Goal: Task Accomplishment & Management: Use online tool/utility

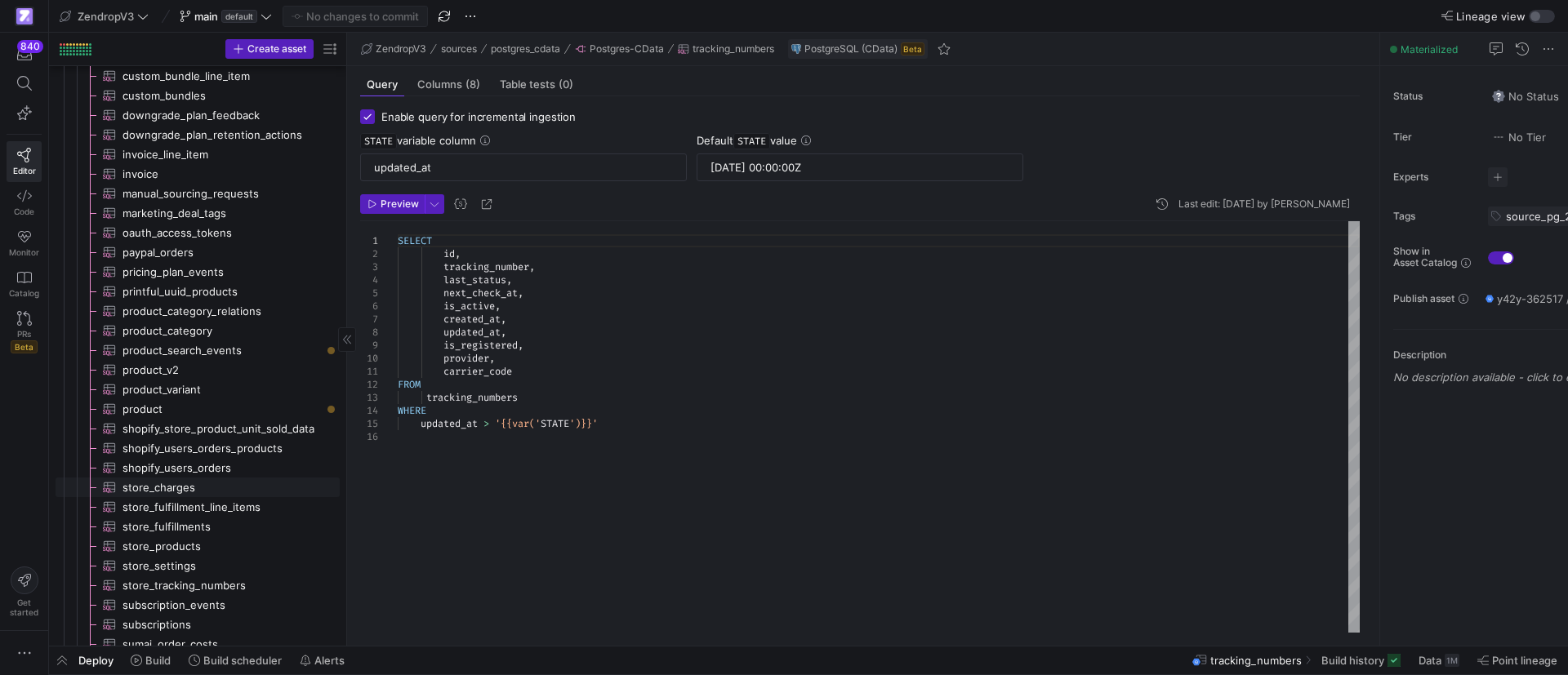
scroll to position [1347, 0]
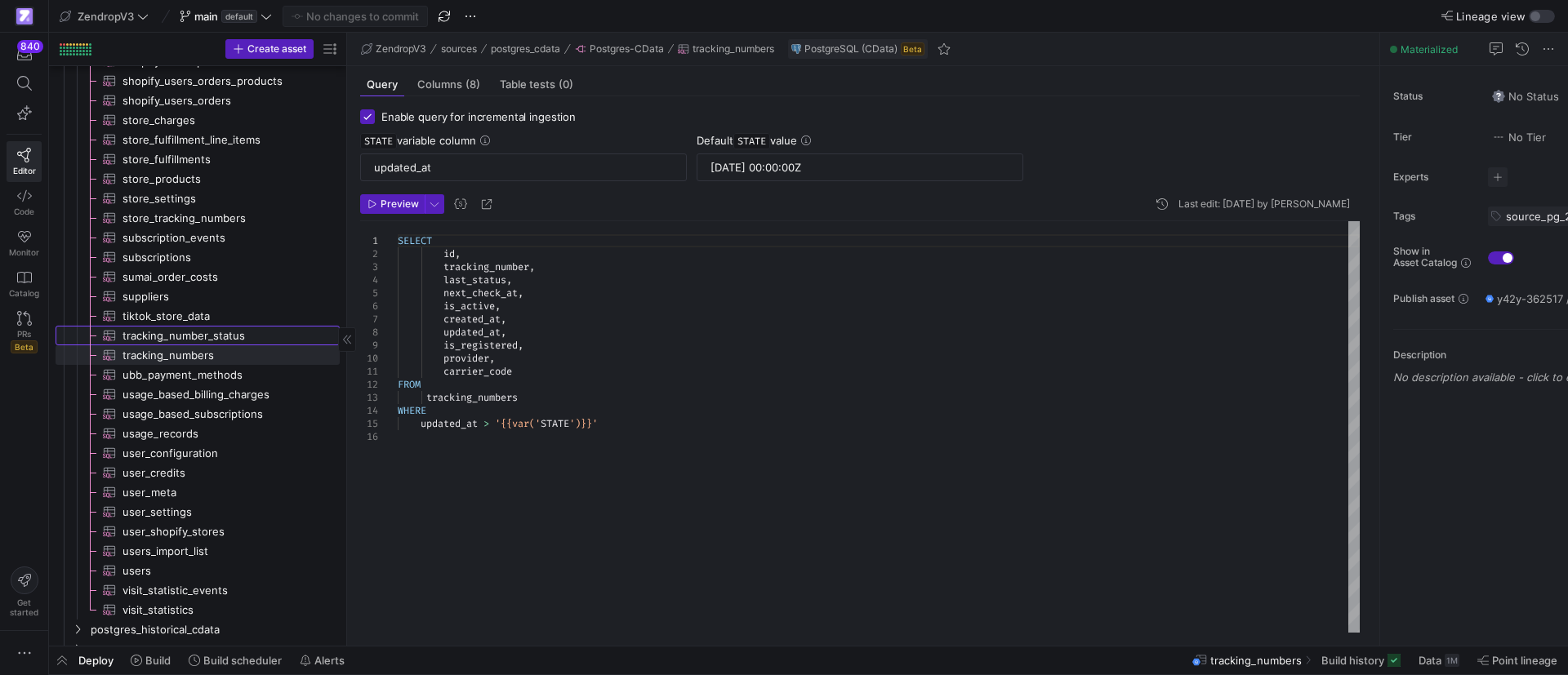
click at [192, 332] on span "tracking_number_status​​​​​​​​​" at bounding box center [222, 336] width 199 height 19
type textarea "SELECT id, tracking_number, event, event_time, shipping_status, origin, destina…"
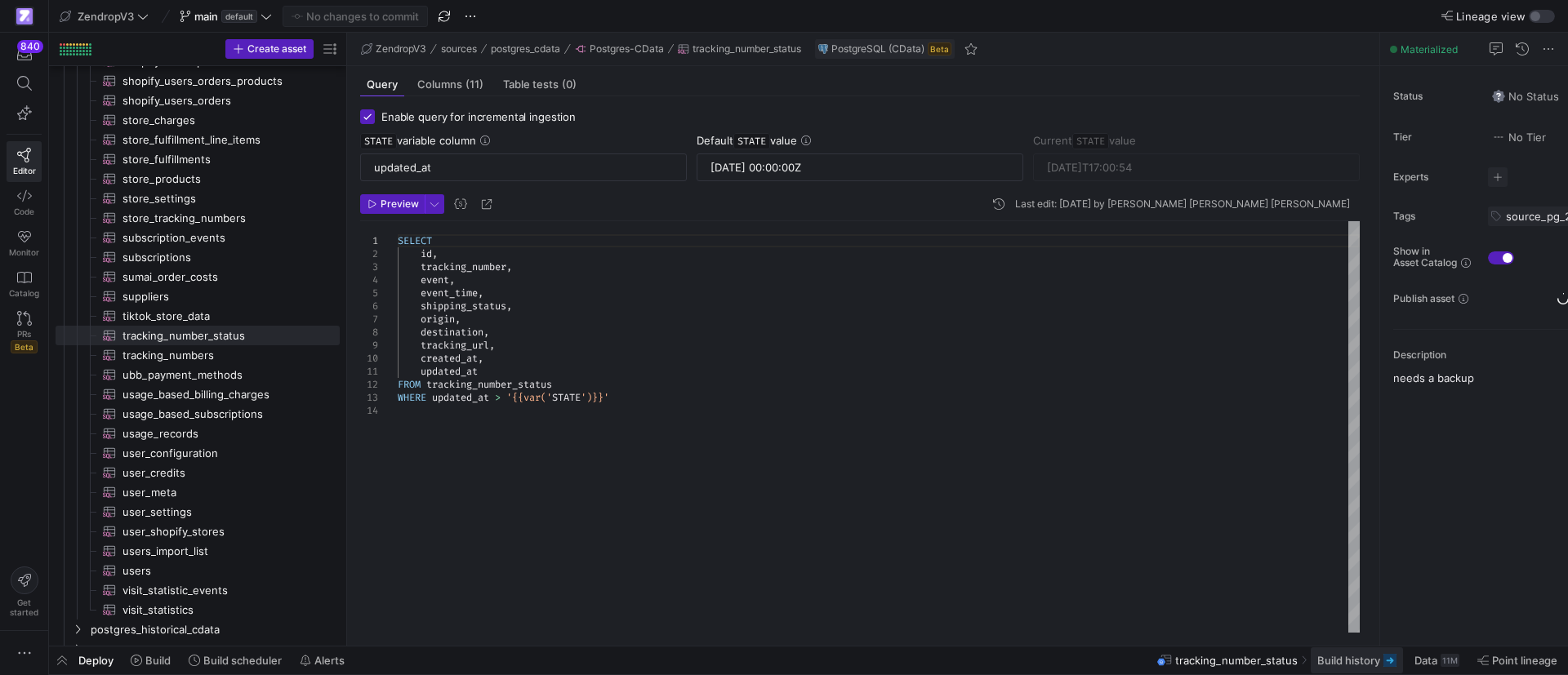
click at [1341, 668] on span at bounding box center [1357, 660] width 92 height 26
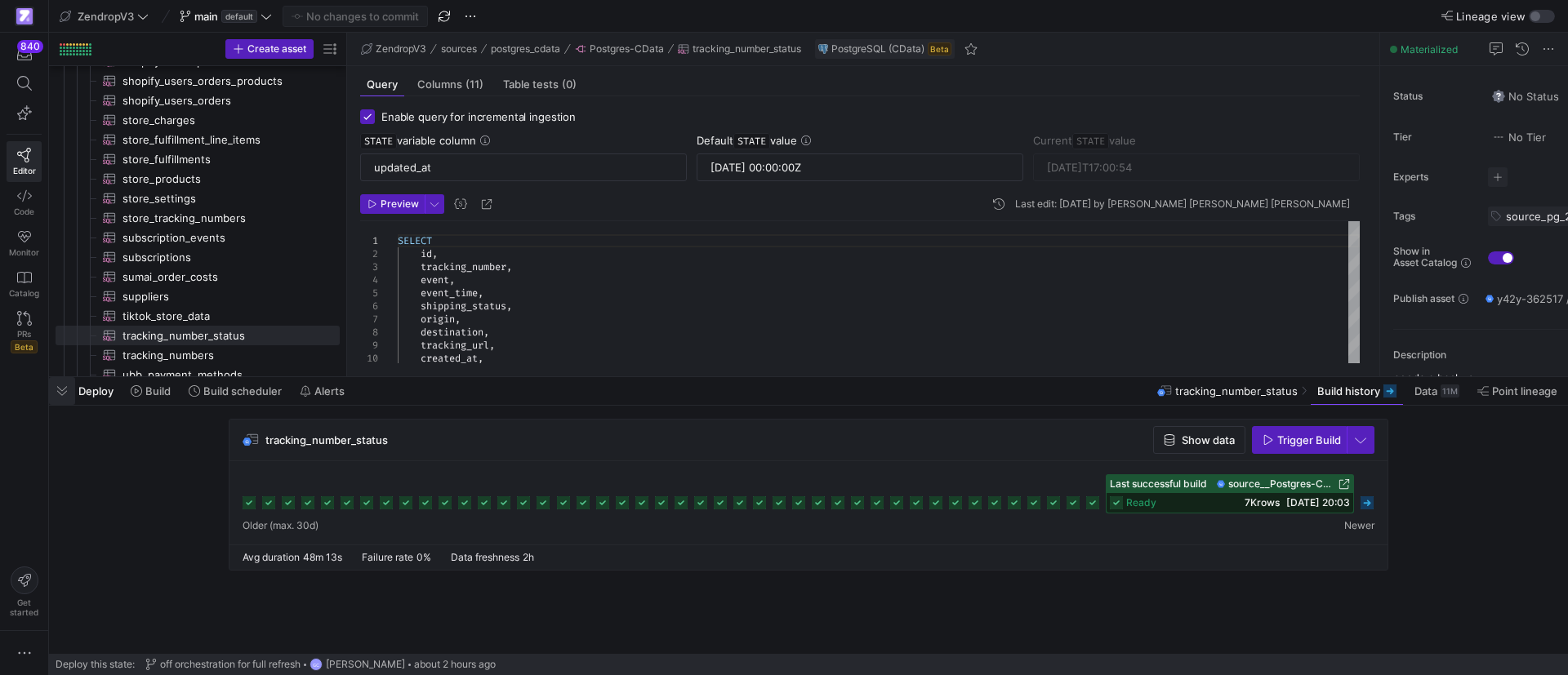
click at [69, 394] on span "button" at bounding box center [62, 390] width 26 height 28
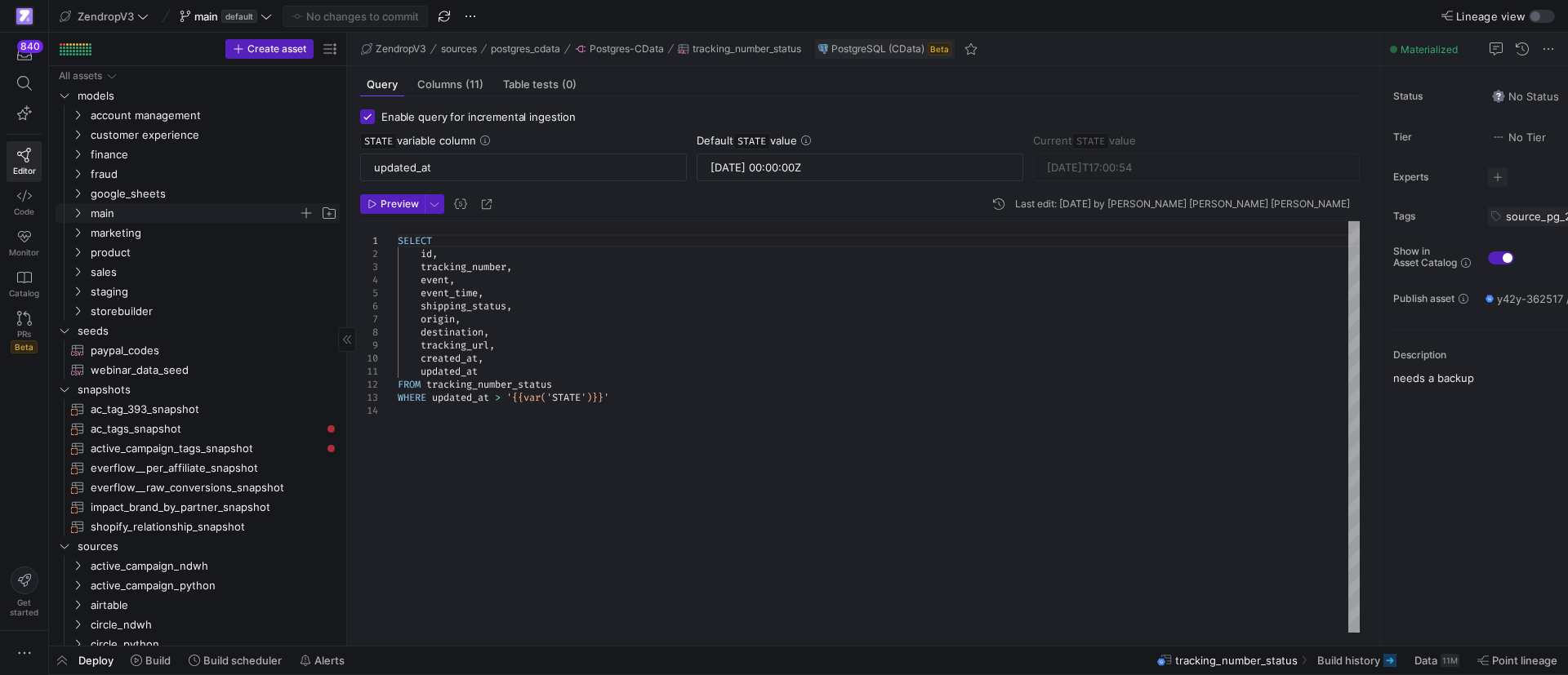
click at [75, 209] on icon "Press SPACE to select this row." at bounding box center [77, 213] width 12 height 10
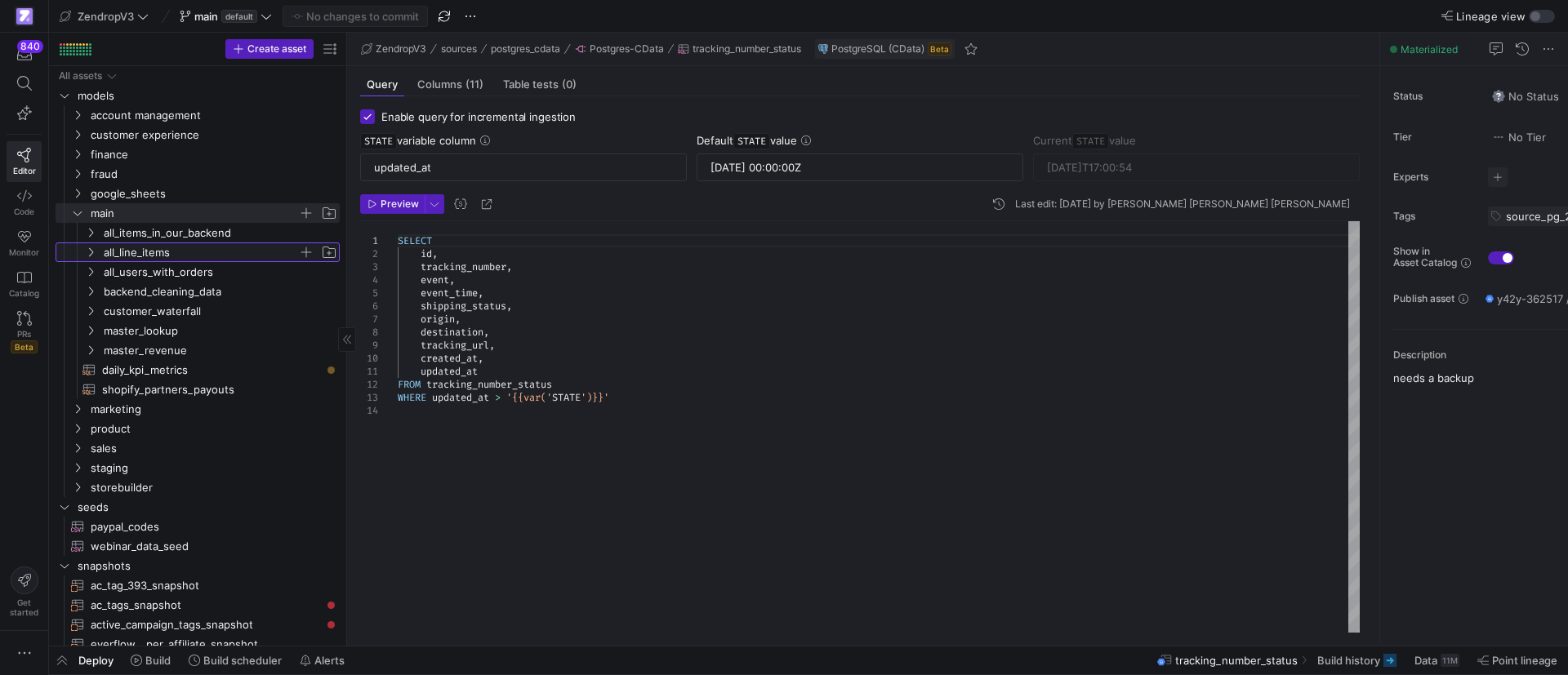
click at [85, 251] on icon "Press SPACE to select this row." at bounding box center [90, 252] width 12 height 10
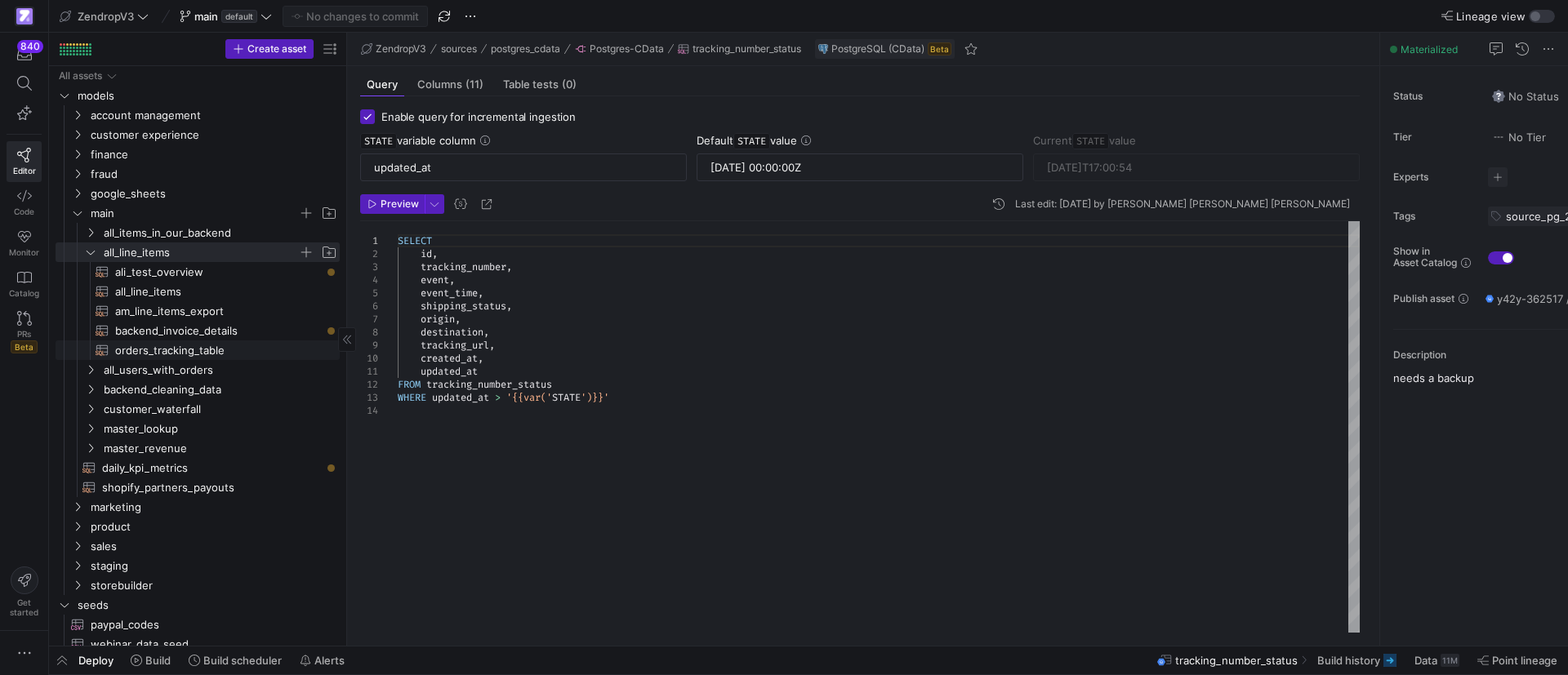
click at [158, 346] on span "orders_tracking_table​​​​​​​​​​" at bounding box center [218, 350] width 206 height 19
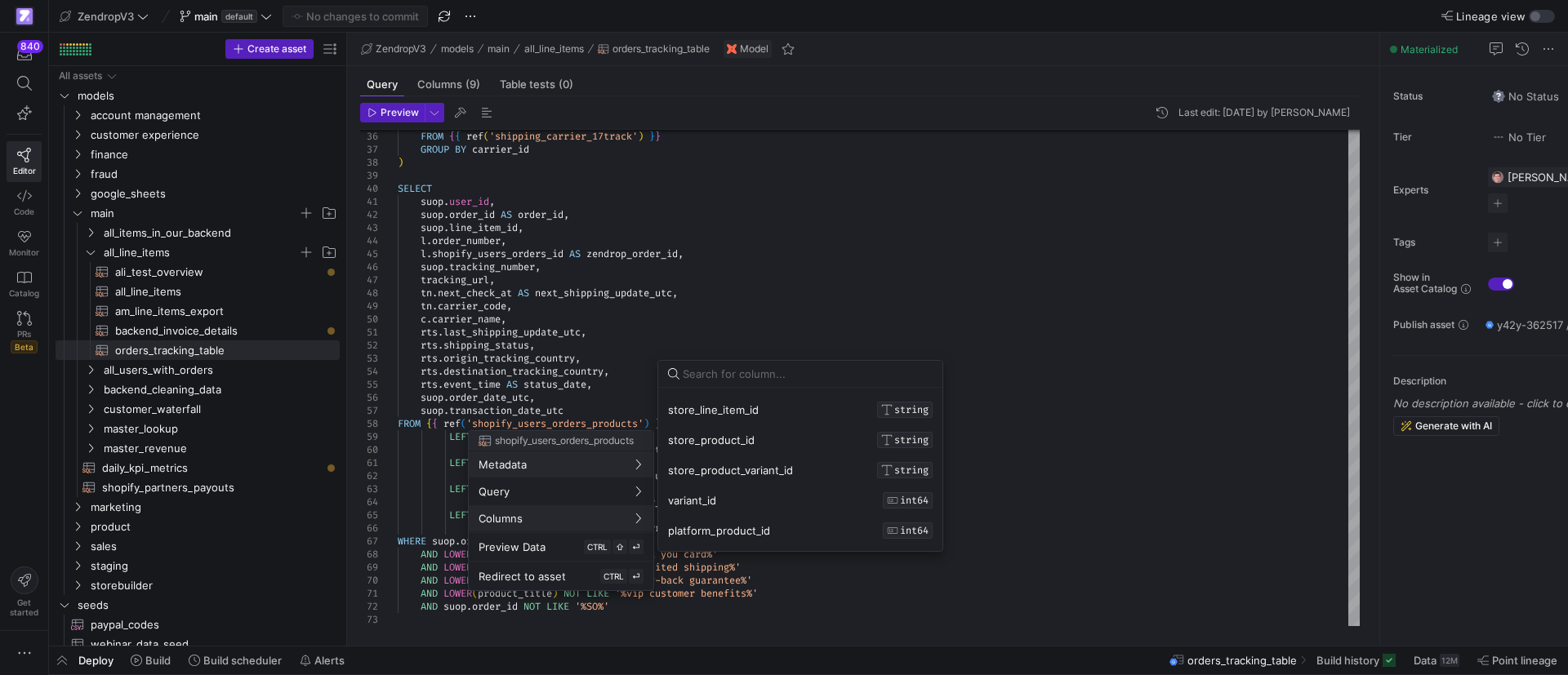
scroll to position [123, 0]
click at [774, 378] on input at bounding box center [807, 373] width 250 height 13
drag, startPoint x: 718, startPoint y: 373, endPoint x: 677, endPoint y: 376, distance: 41.1
click at [677, 376] on div "trans" at bounding box center [801, 373] width 265 height 26
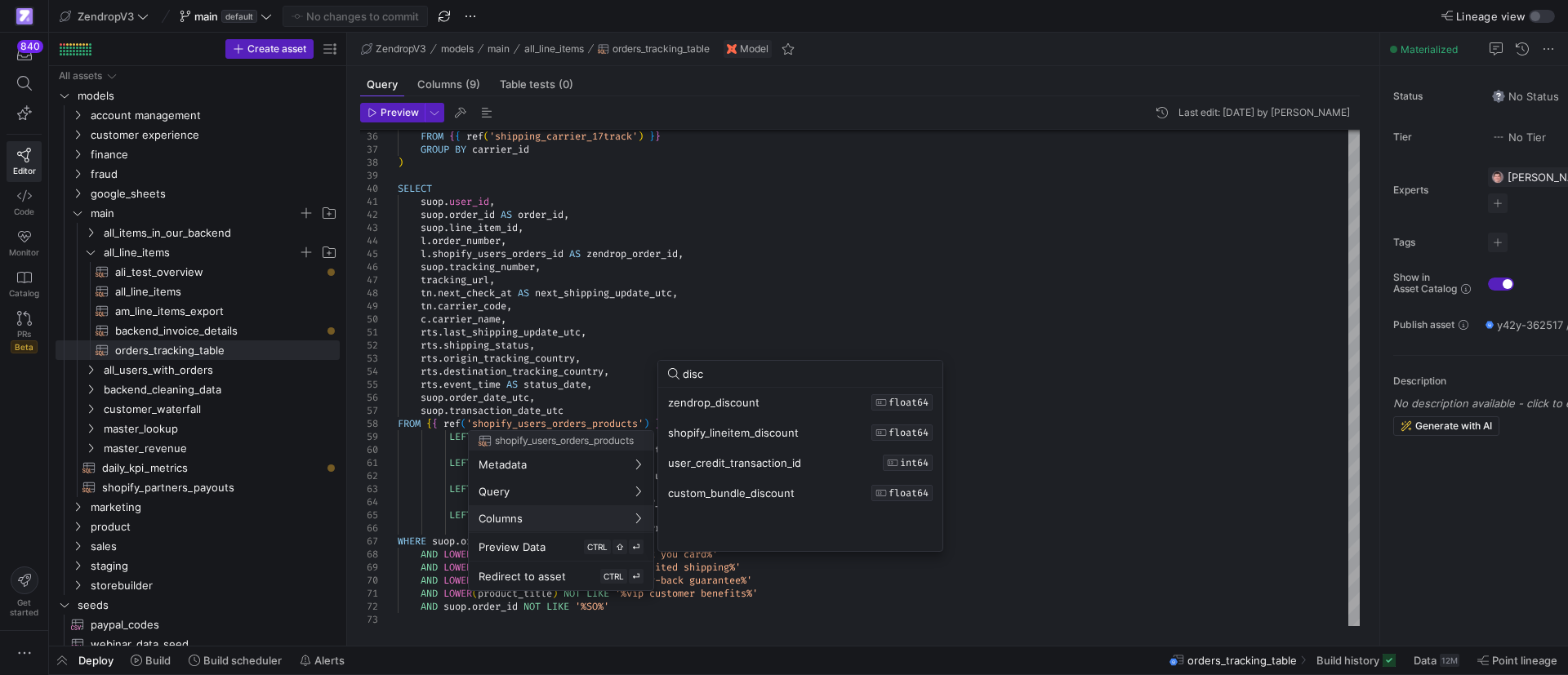
type input "disc"
click at [659, 324] on div at bounding box center [784, 338] width 1568 height 675
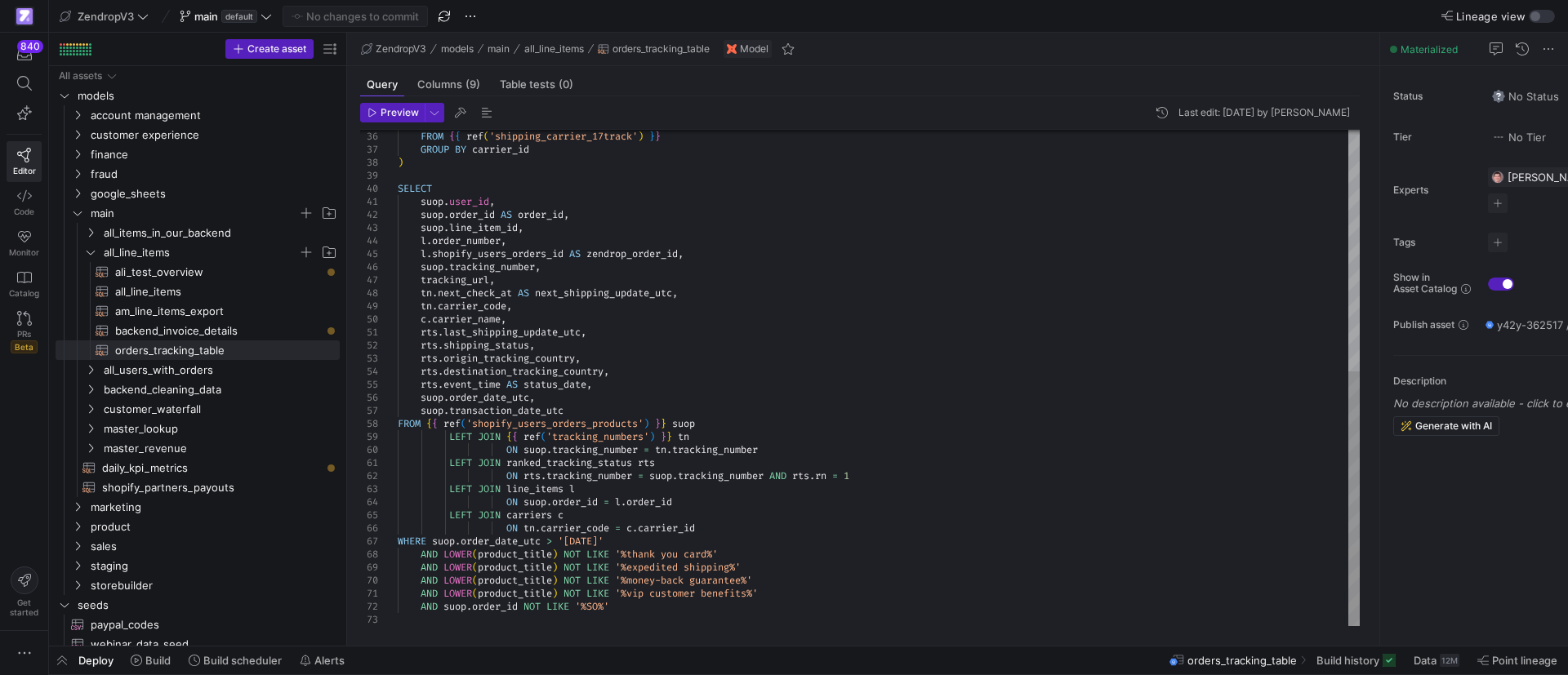
click at [593, 410] on div "FROM { { ref ( 'shipping_carrier_17track' ) } } GROUP BY carrier_id ) SELECT su…" at bounding box center [878, 143] width 962 height 967
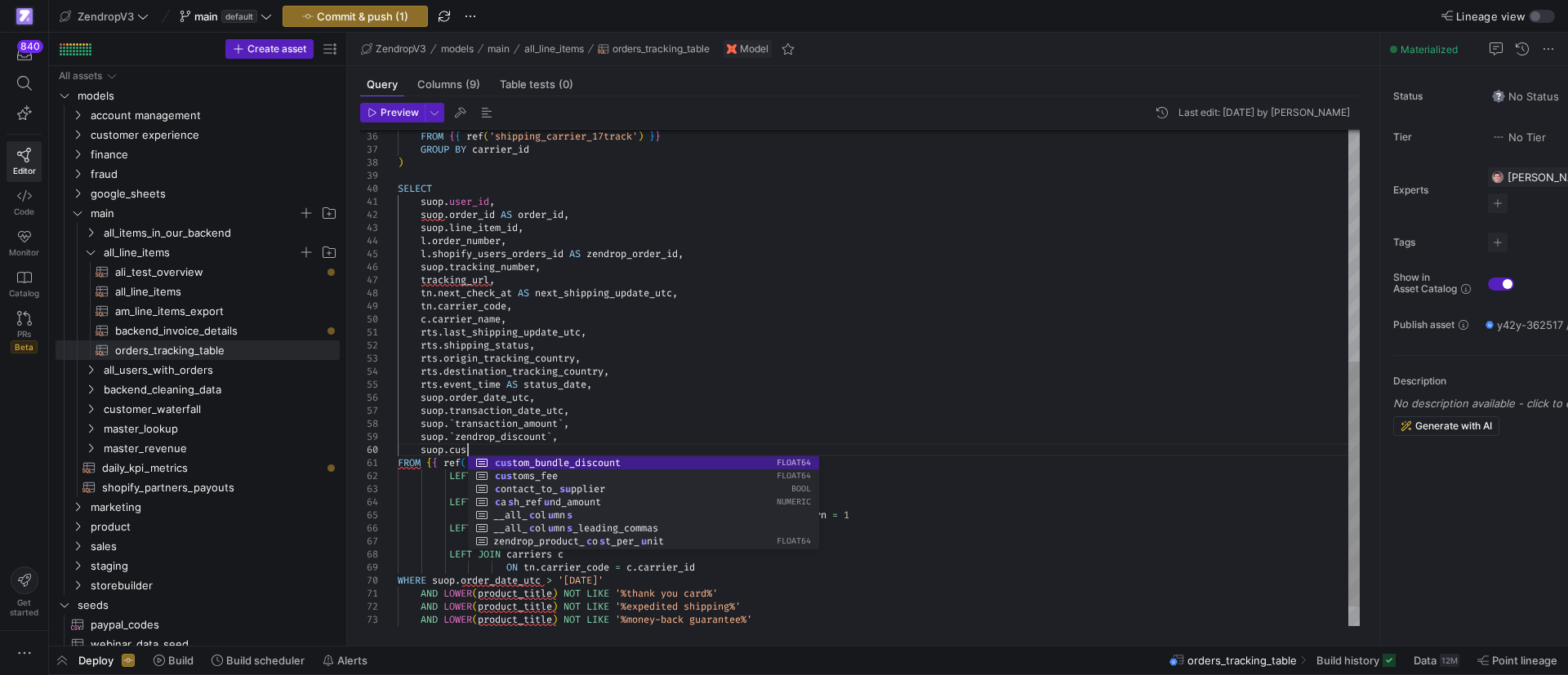
scroll to position [117, 75]
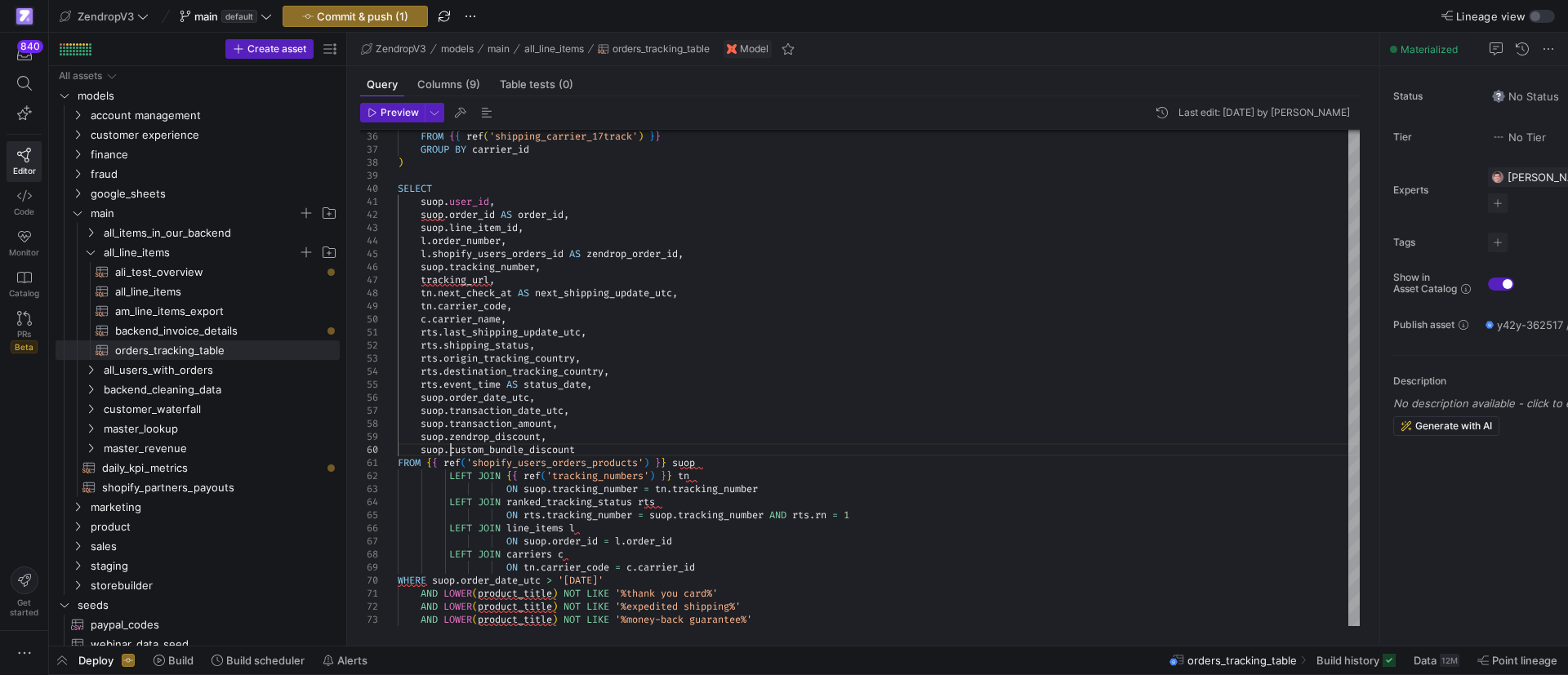
type textarea "rts.last_shipping_update_utc, rts.shipping_status, rts.origin_tracking_country,…"
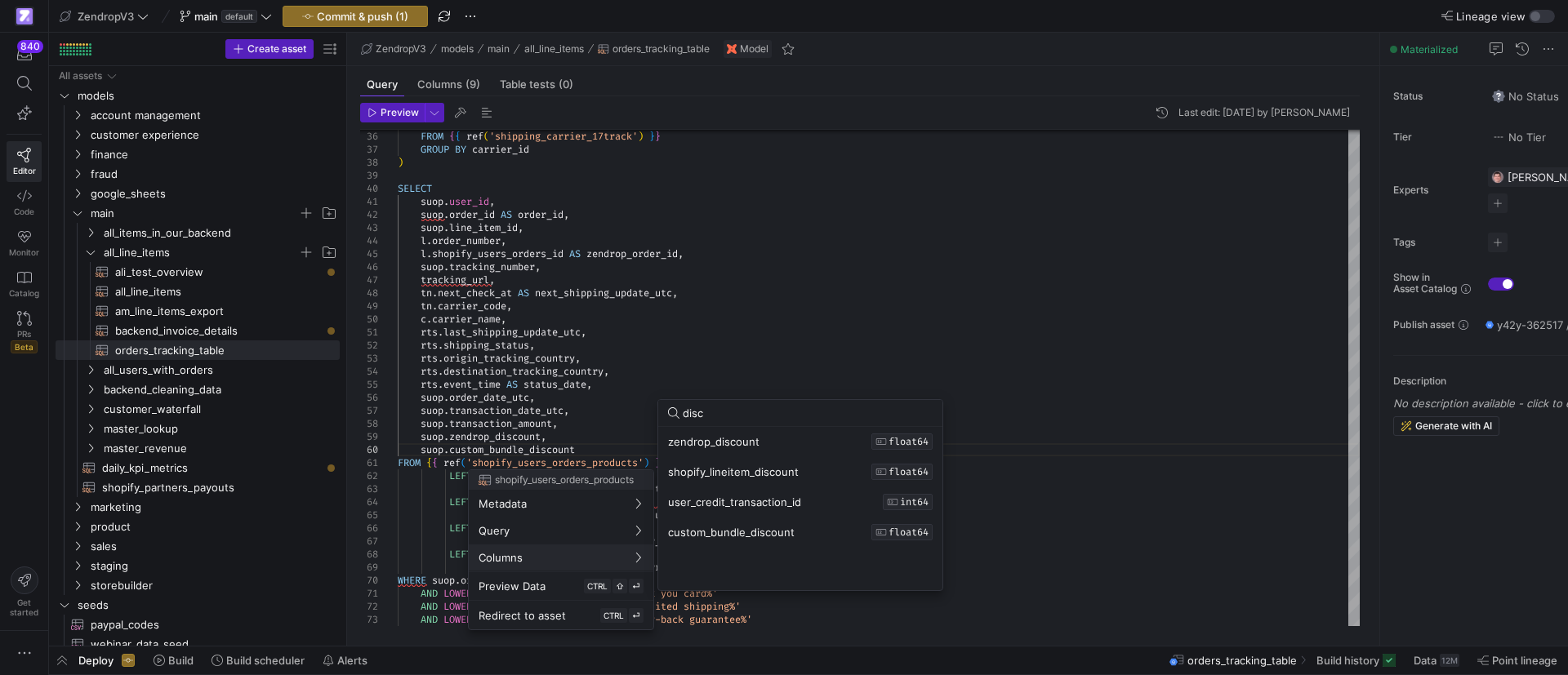
drag, startPoint x: 728, startPoint y: 411, endPoint x: 676, endPoint y: 411, distance: 52.0
click at [676, 411] on div "disc" at bounding box center [801, 413] width 265 height 26
type input "s"
type input "cost"
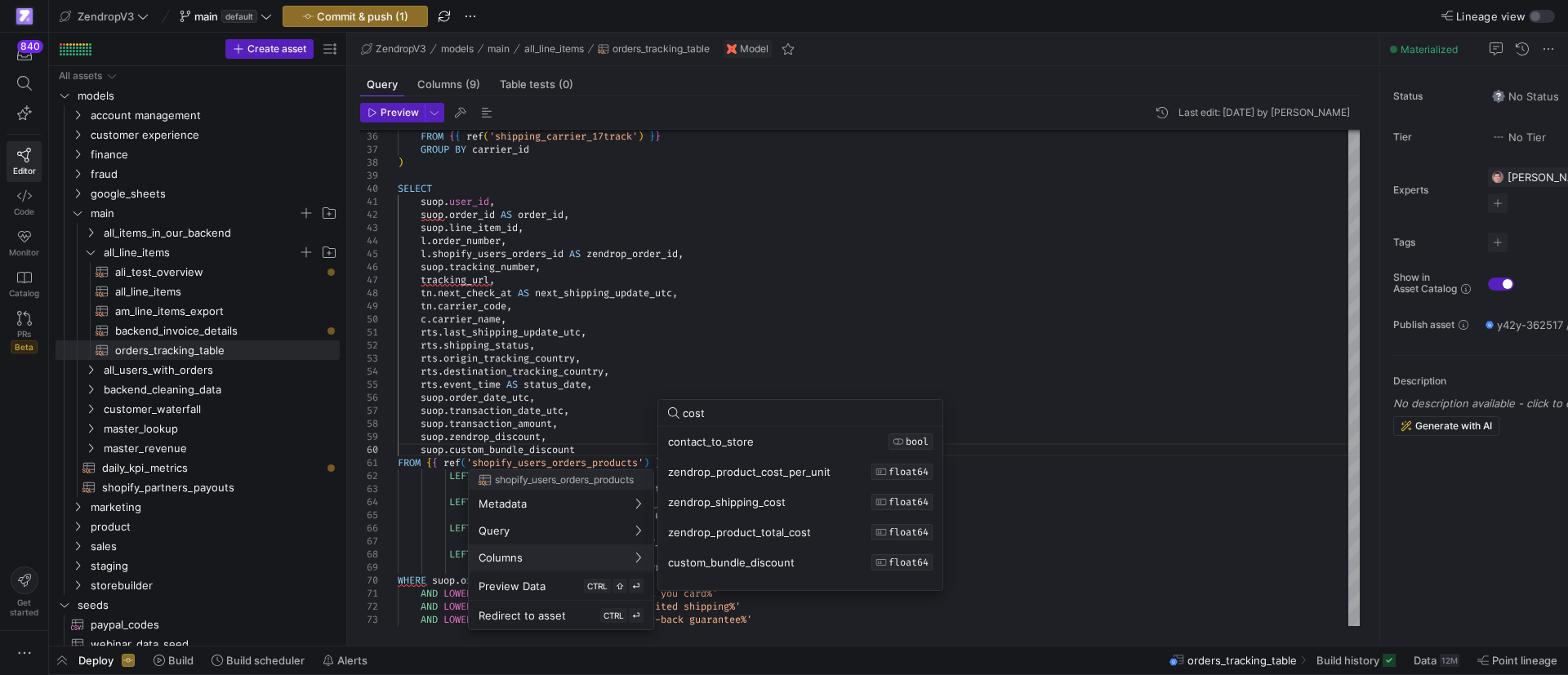
drag, startPoint x: 779, startPoint y: 506, endPoint x: 668, endPoint y: 500, distance: 111.2
click at [668, 500] on div "contact_to_store BOOL zendrop_product_cost_per_unit FLOAT64 zendrop_shipping_co…" at bounding box center [800, 502] width 284 height 150
click at [592, 426] on div at bounding box center [784, 338] width 1568 height 675
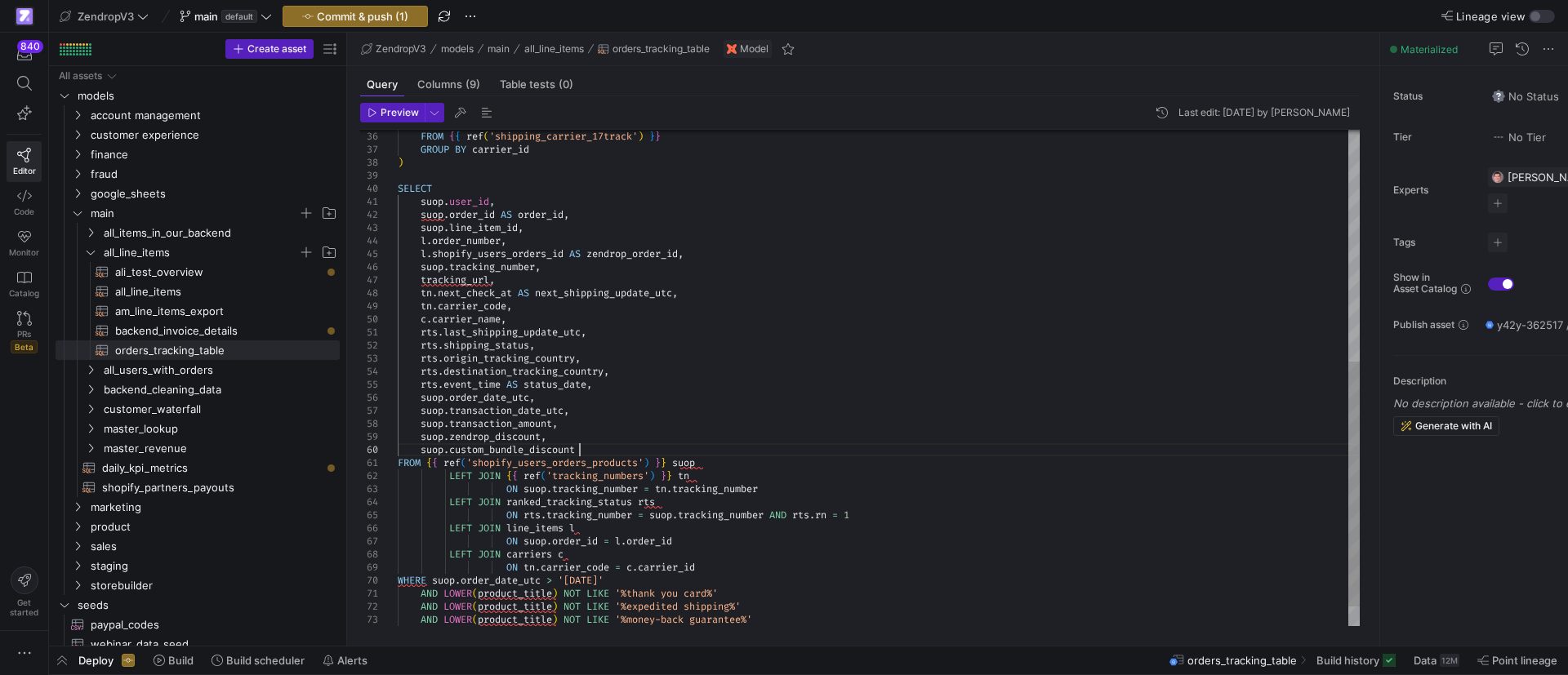
click at [614, 450] on div "FROM { { ref ( 'shipping_carrier_17track' ) } } GROUP BY carrier_id ) SELECT su…" at bounding box center [878, 163] width 962 height 1006
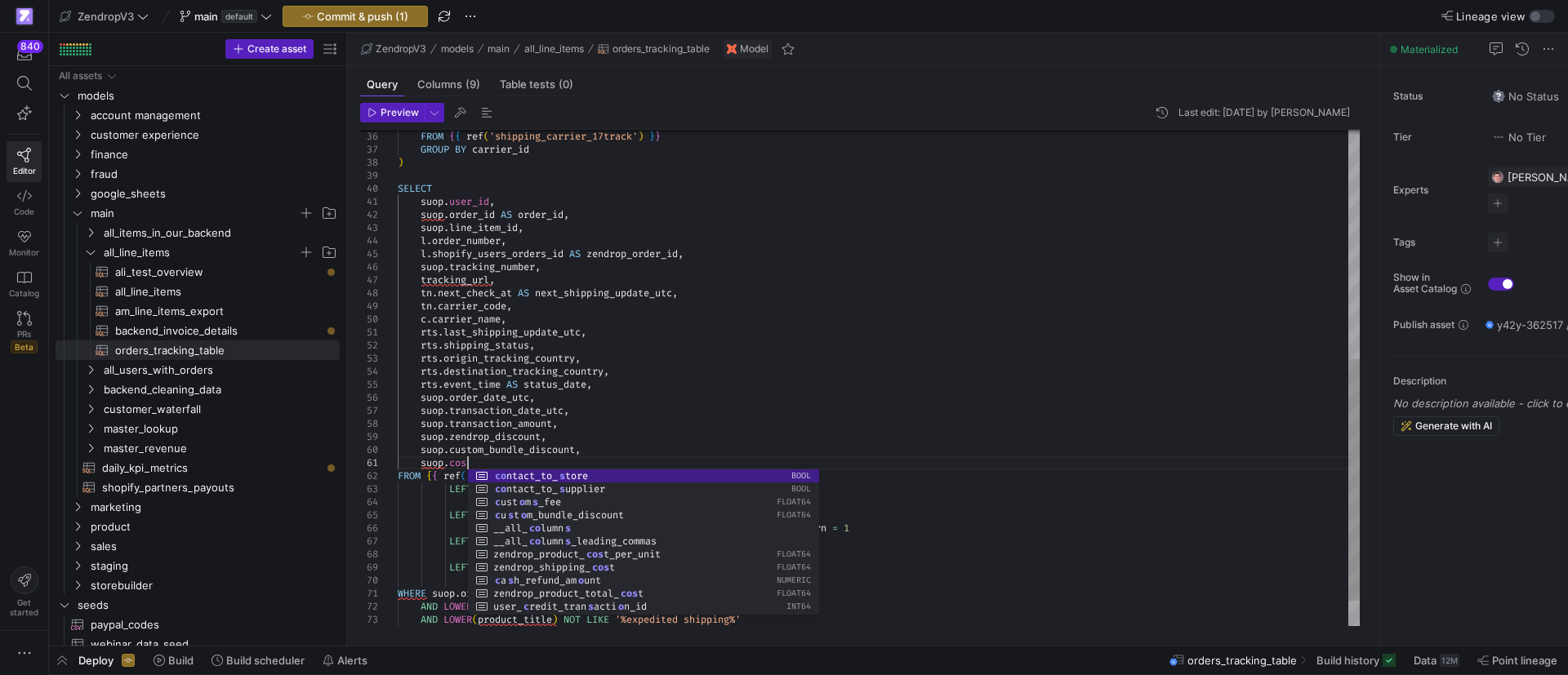
scroll to position [13, 69]
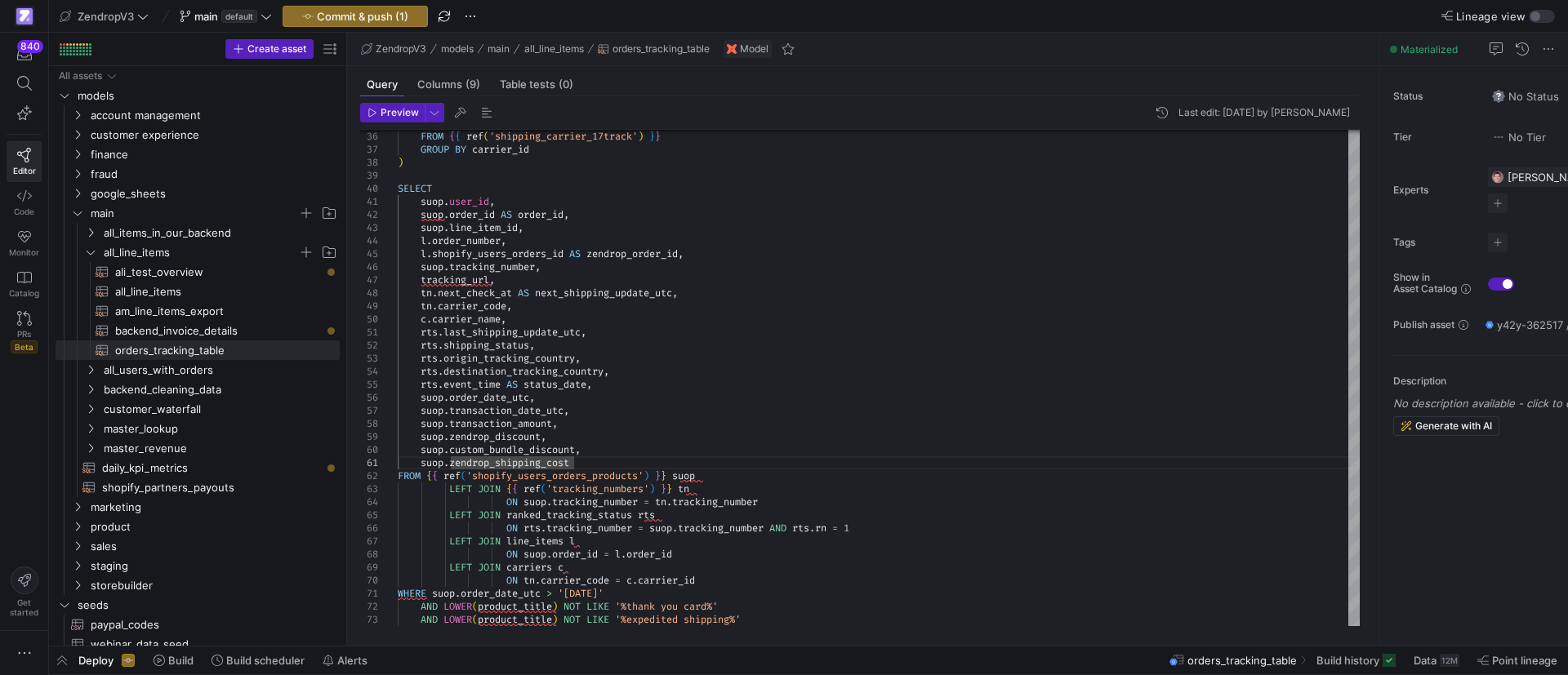
type textarea "suop.zendrop_shipping_cost FROM {{ ref('shopify_users_orders_products') }} suop…"
click at [591, 474] on div at bounding box center [784, 338] width 1568 height 675
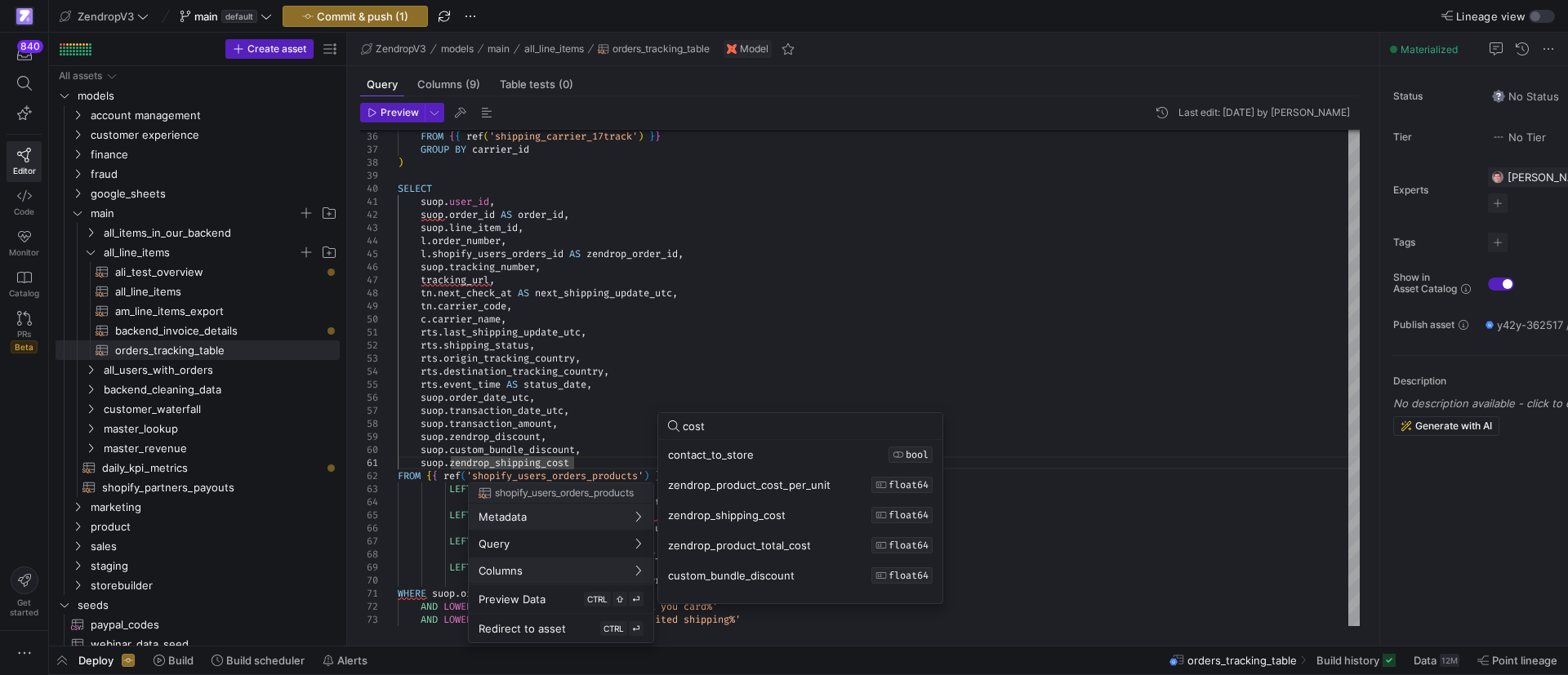
click at [728, 423] on input "cost" at bounding box center [807, 426] width 250 height 13
type input "c"
type input "gm"
click at [618, 450] on div at bounding box center [784, 338] width 1568 height 675
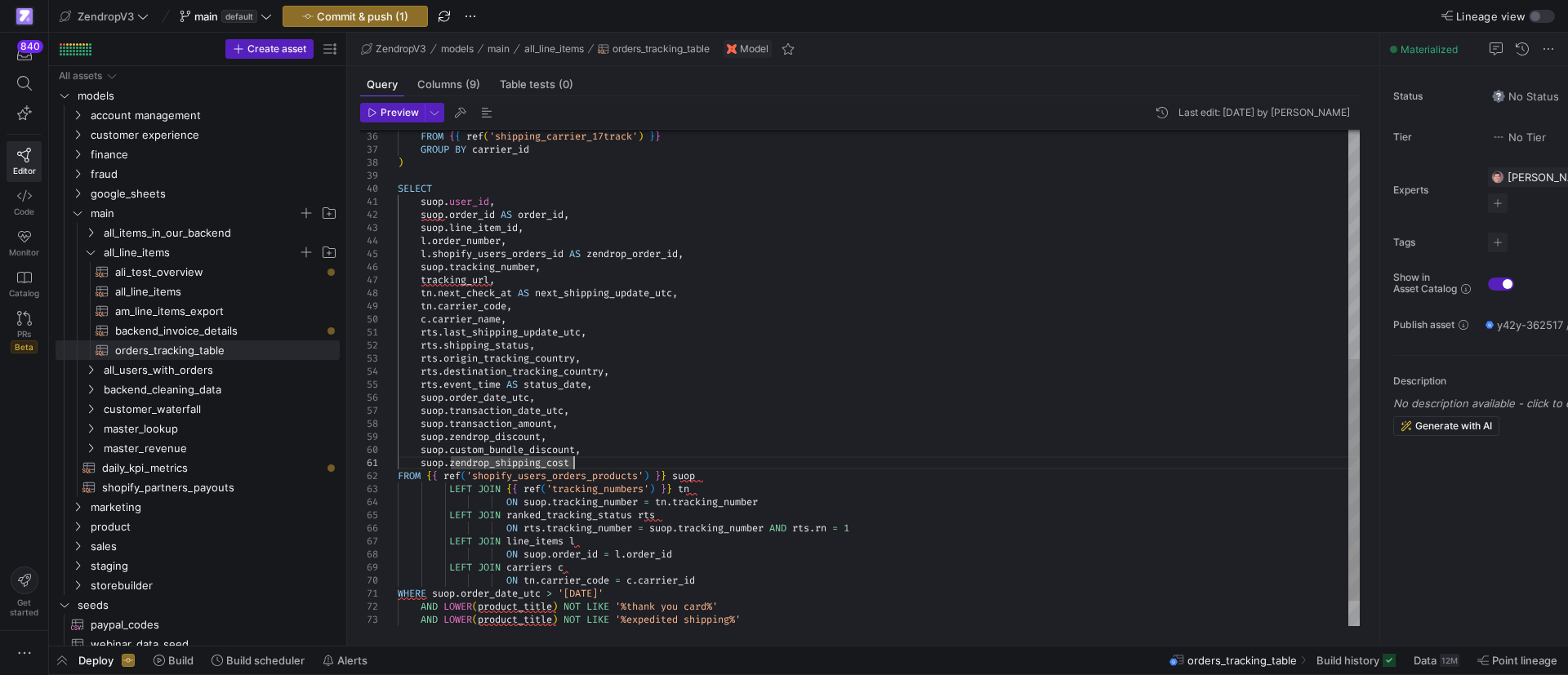
click at [599, 463] on div "FROM { { ref ( 'shipping_carrier_17track' ) } } GROUP BY carrier_id ) SELECT su…" at bounding box center [878, 169] width 962 height 1019
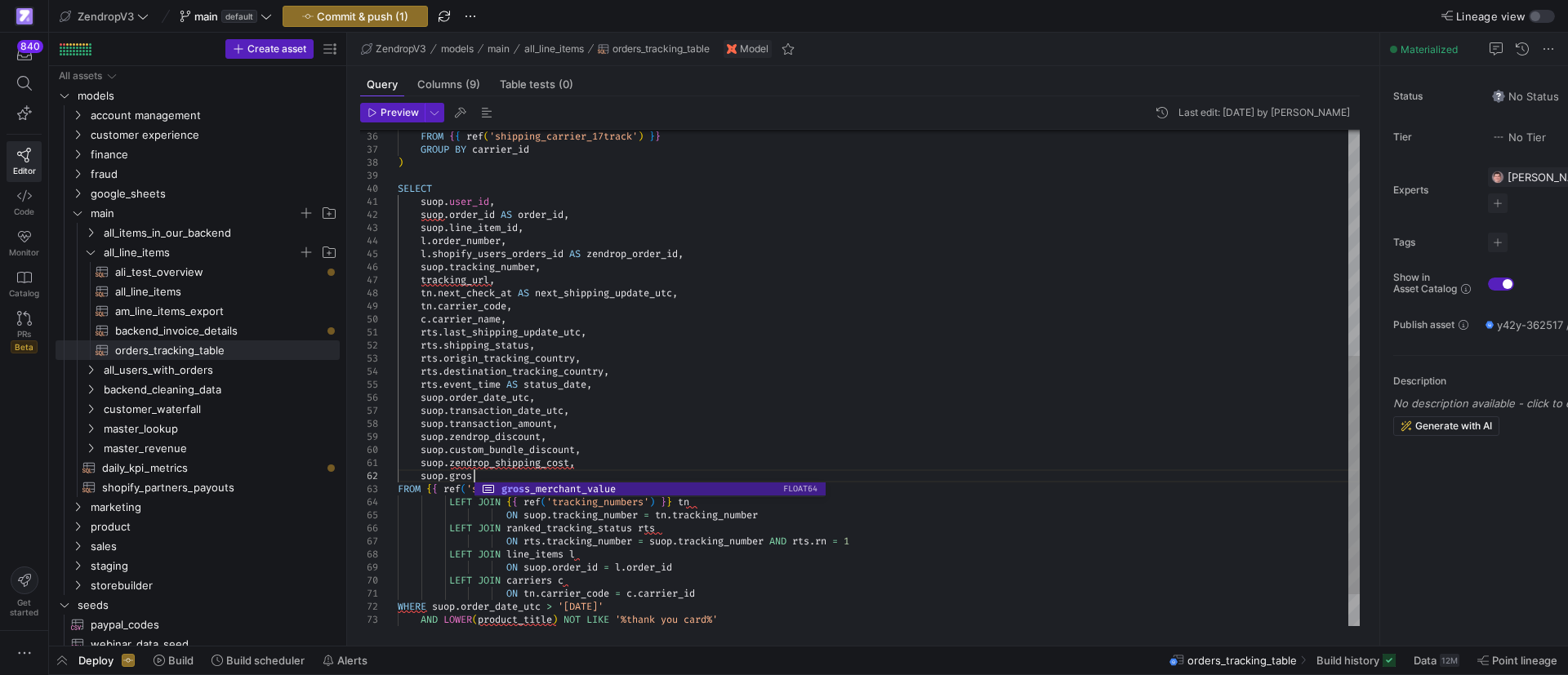
scroll to position [13, 81]
click at [664, 463] on div "FROM { { ref ( 'shipping_carrier_17track' ) } } GROUP BY carrier_id ) SELECT su…" at bounding box center [878, 175] width 962 height 1032
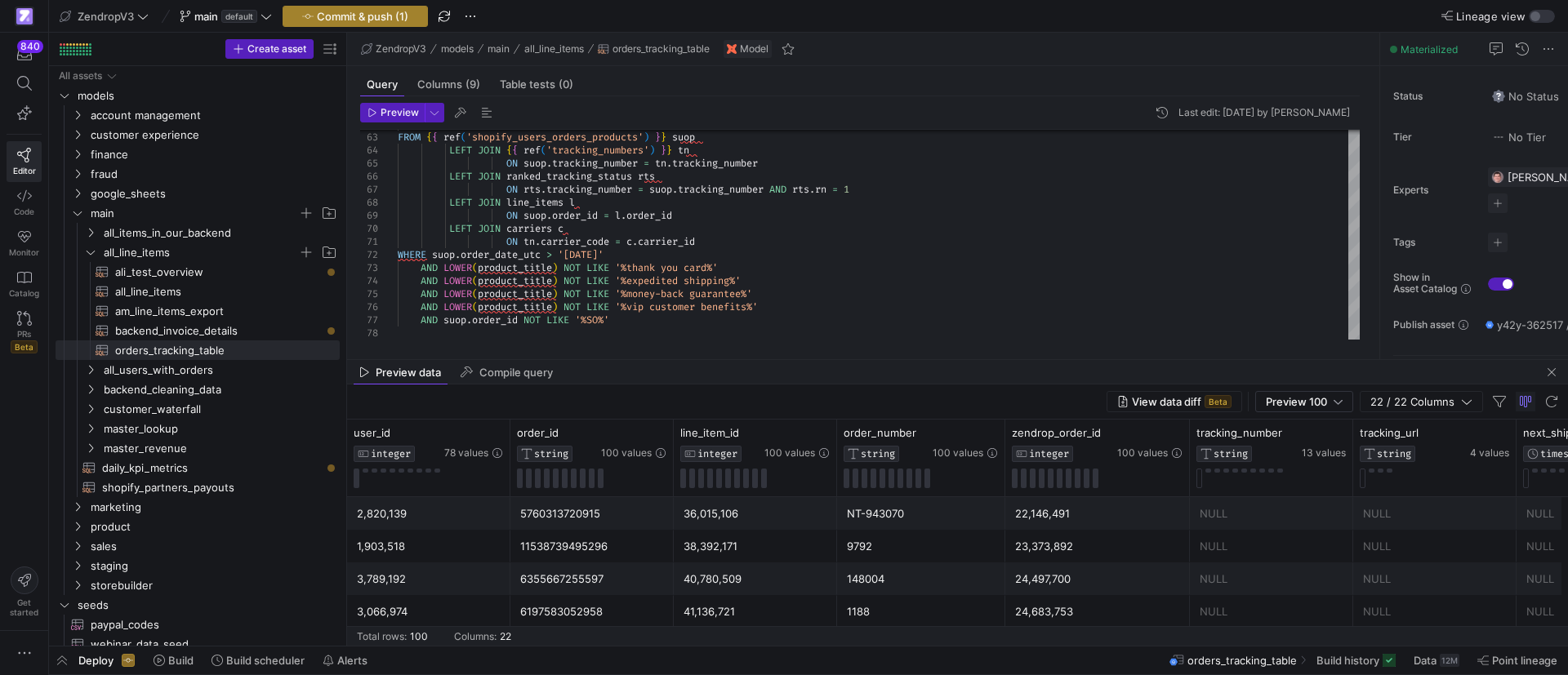
type textarea "suop.zendrop_shipping_cost, suop.gross_merchant_value FROM {{ ref('shopify_user…"
click at [337, 18] on span "Commit & push (1)" at bounding box center [363, 16] width 91 height 13
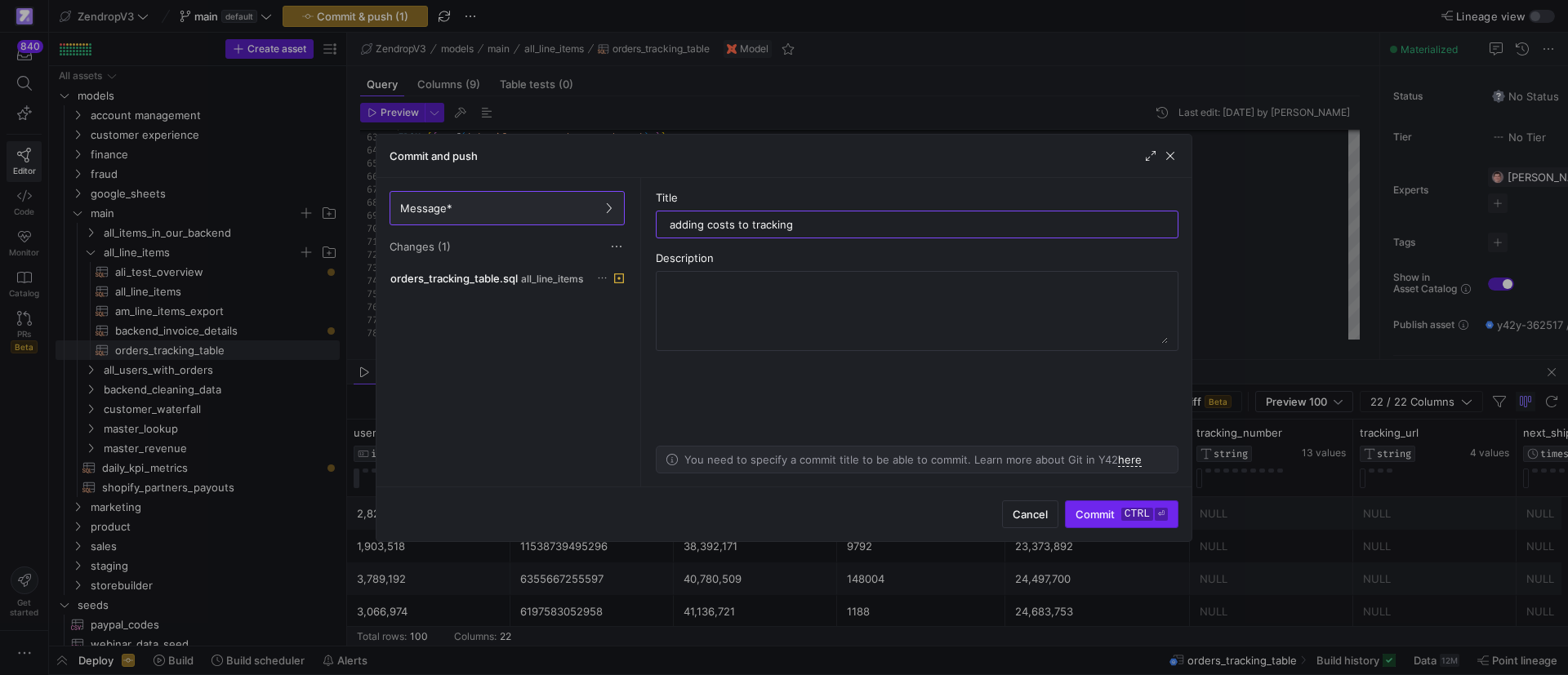
type input "adding costs to tracking"
click at [1115, 509] on span "Commit ctrl ⏎" at bounding box center [1121, 514] width 92 height 13
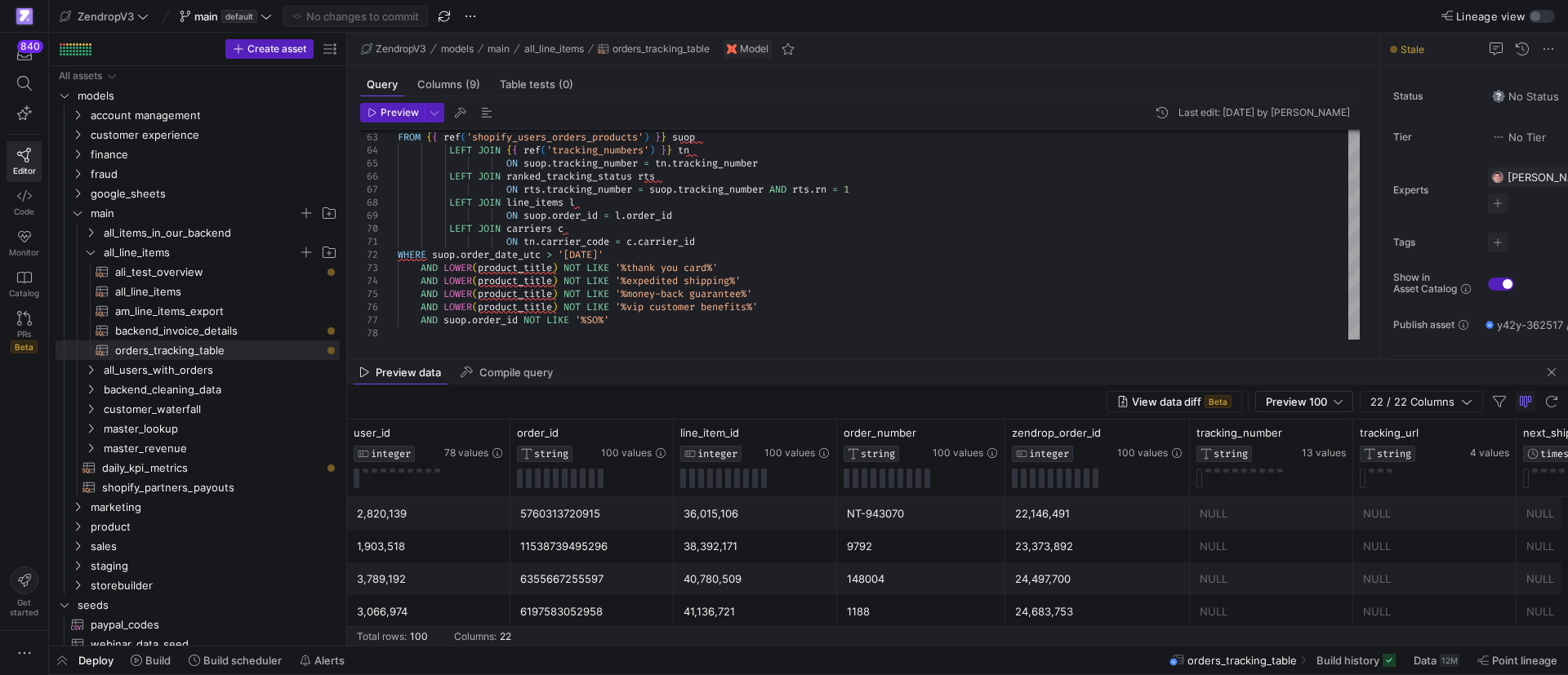
drag, startPoint x: 1360, startPoint y: 667, endPoint x: 1390, endPoint y: 608, distance: 66.2
click at [1360, 667] on span at bounding box center [1356, 660] width 92 height 26
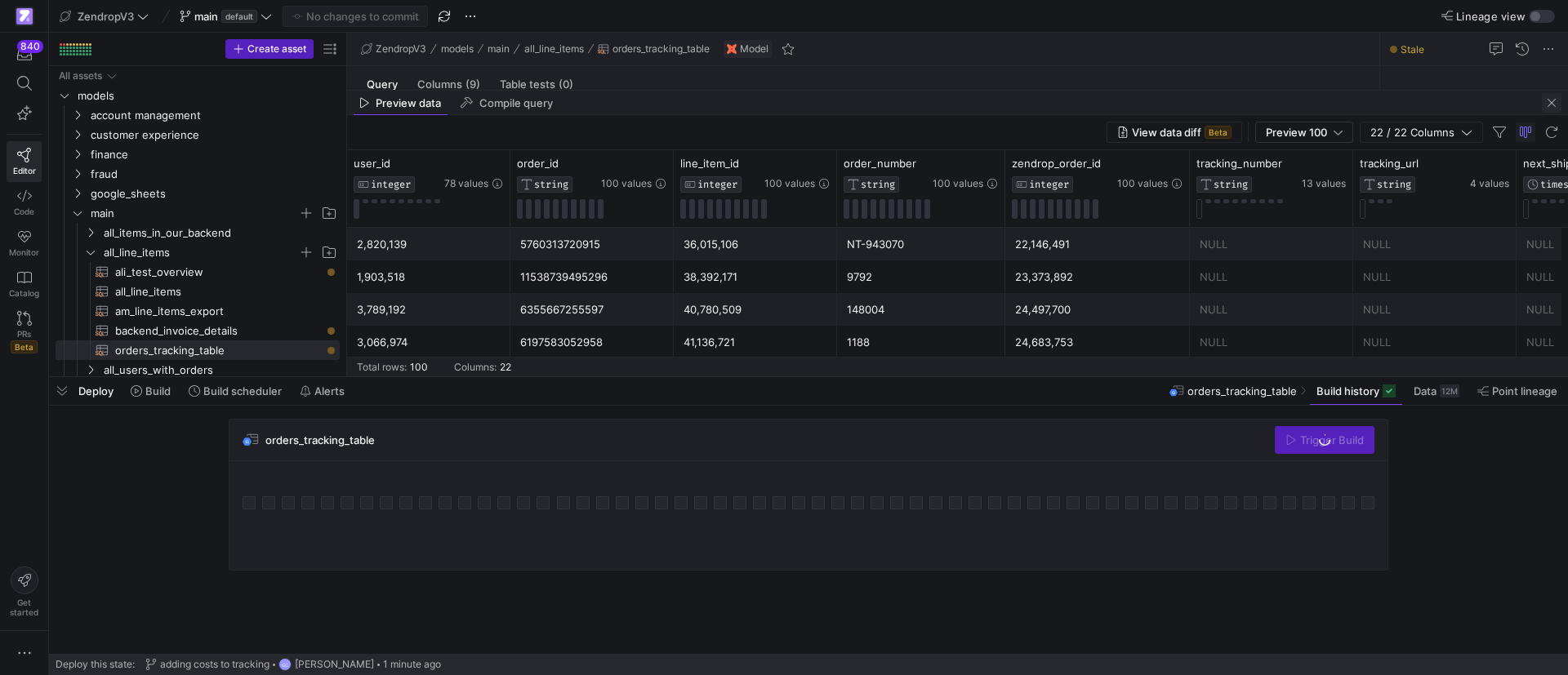
click at [1548, 100] on span "button" at bounding box center [1552, 103] width 20 height 20
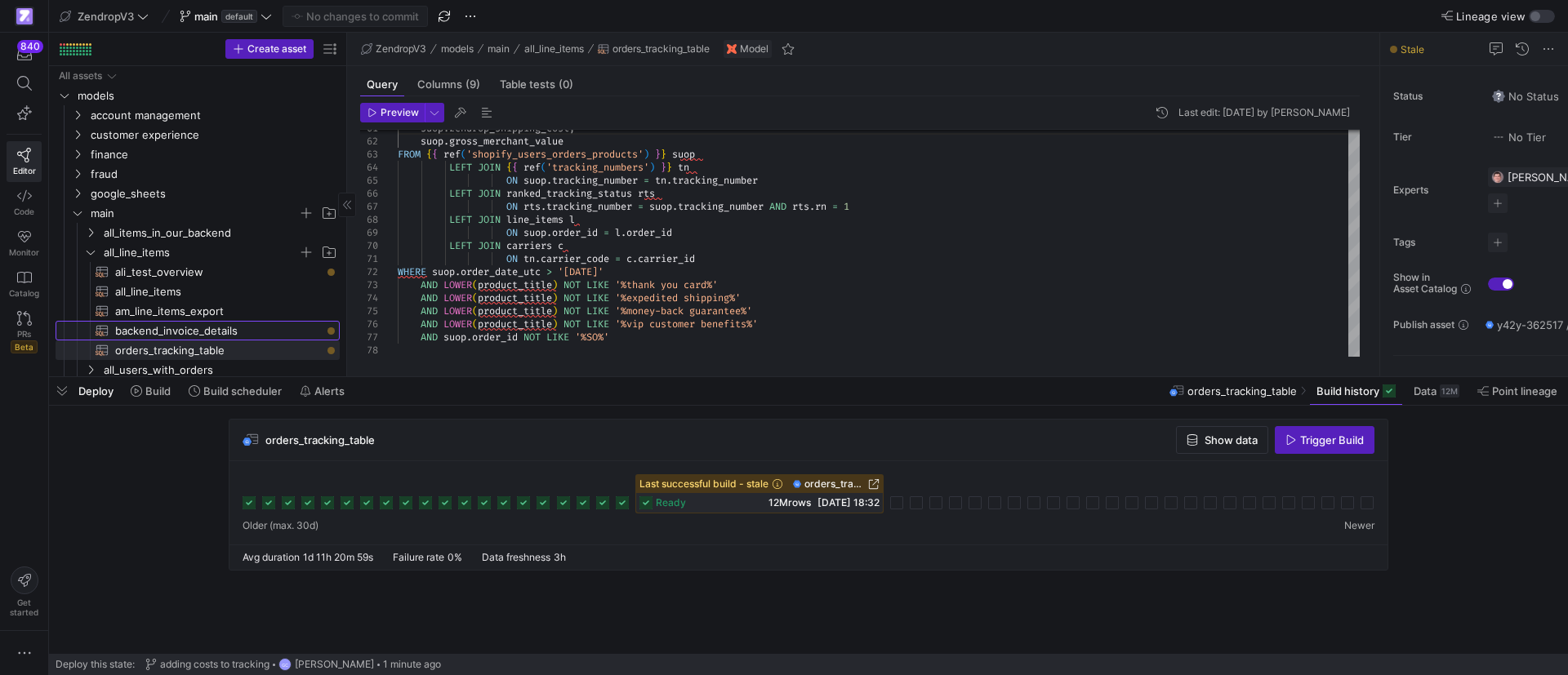
click at [186, 320] on link "backend_invoice_details​​​​​​​​​​" at bounding box center [197, 330] width 284 height 20
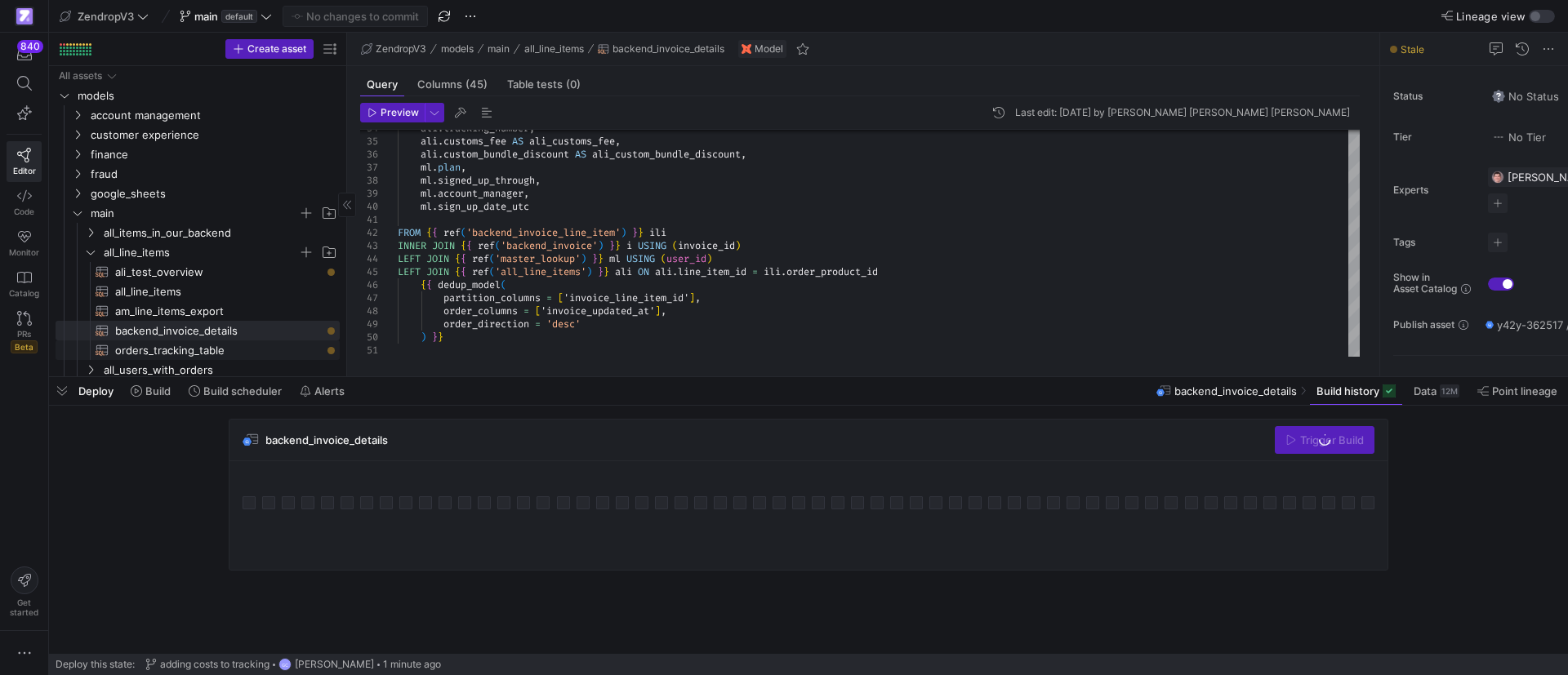
click at [218, 352] on span "orders_tracking_table​​​​​​​​​​" at bounding box center [218, 350] width 206 height 19
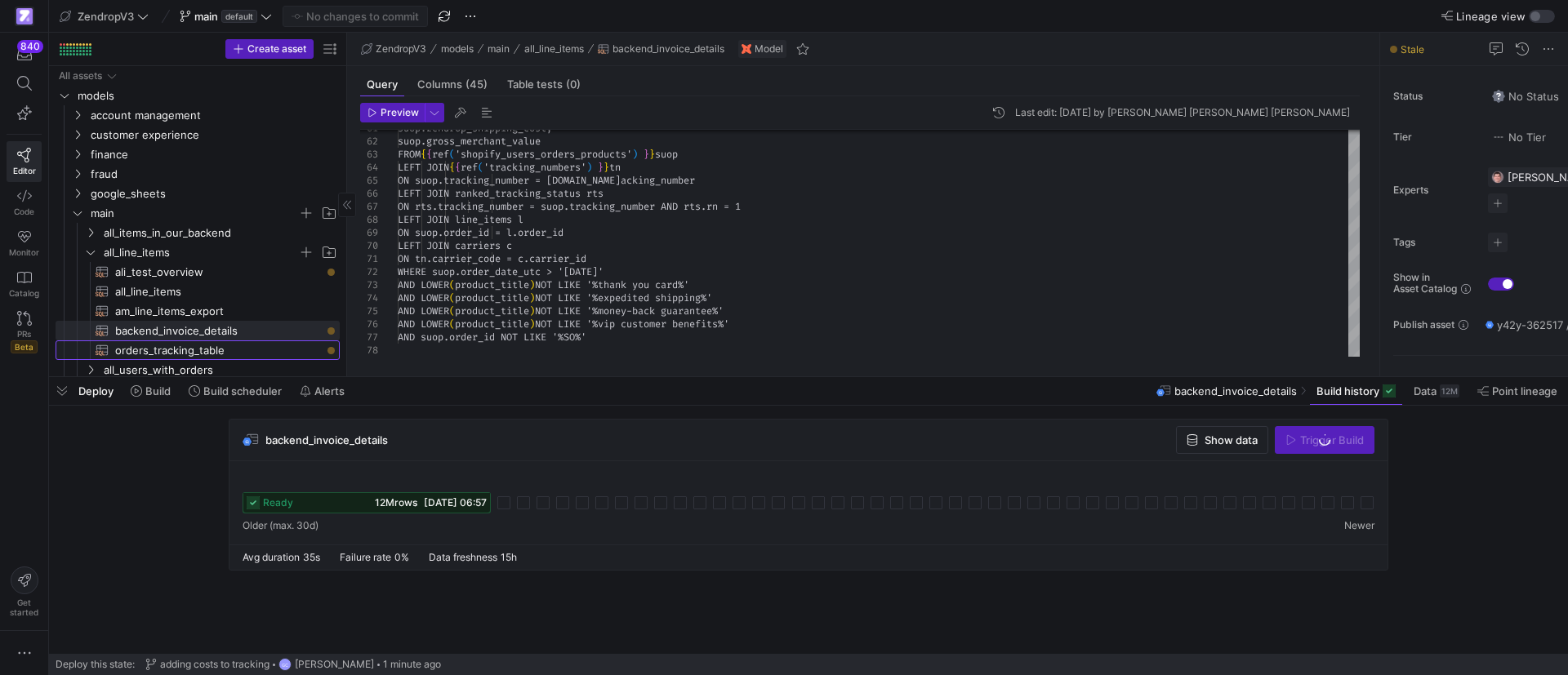
type textarea "{{ config( materialized='table', partition_by={ "field": "order_date_utc", "dat…"
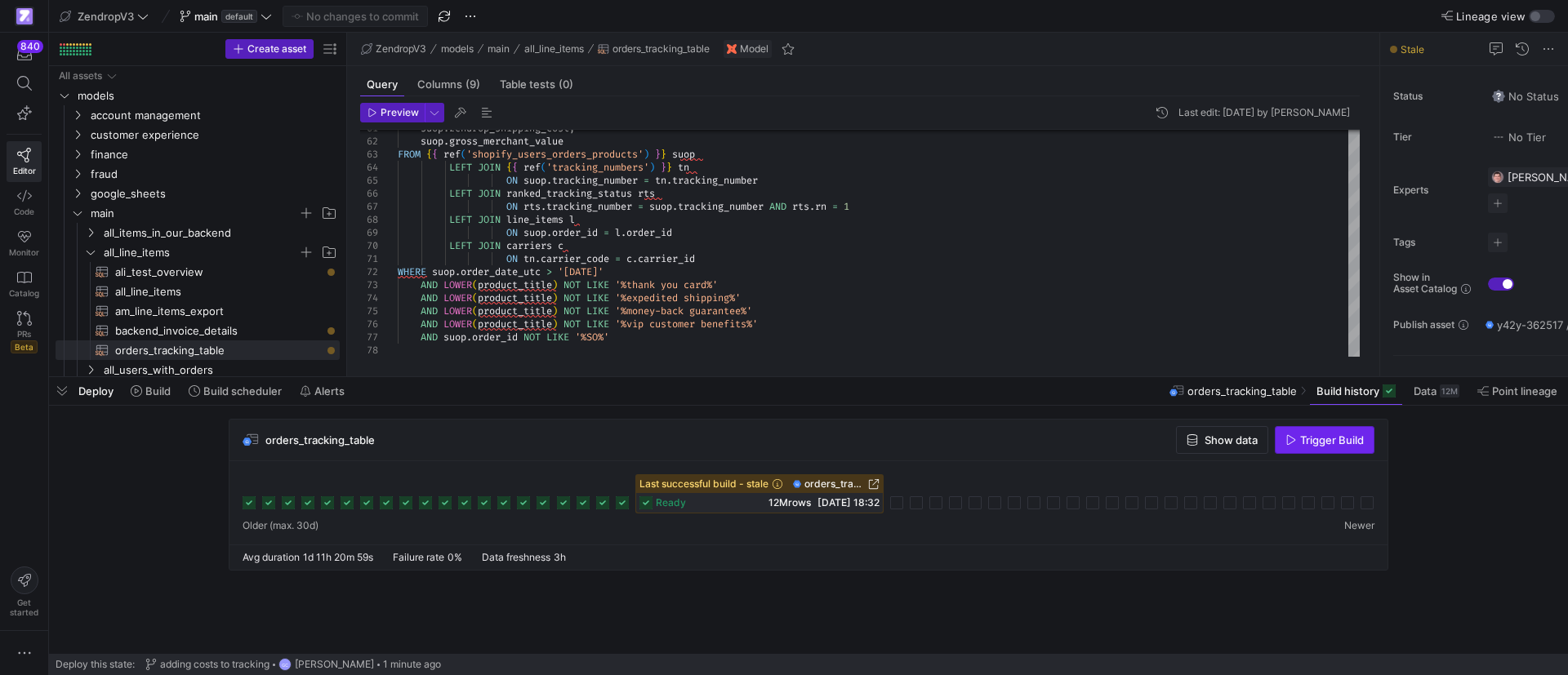
click at [1324, 445] on span "Trigger Build" at bounding box center [1332, 440] width 64 height 13
